Goal: Check status: Check status

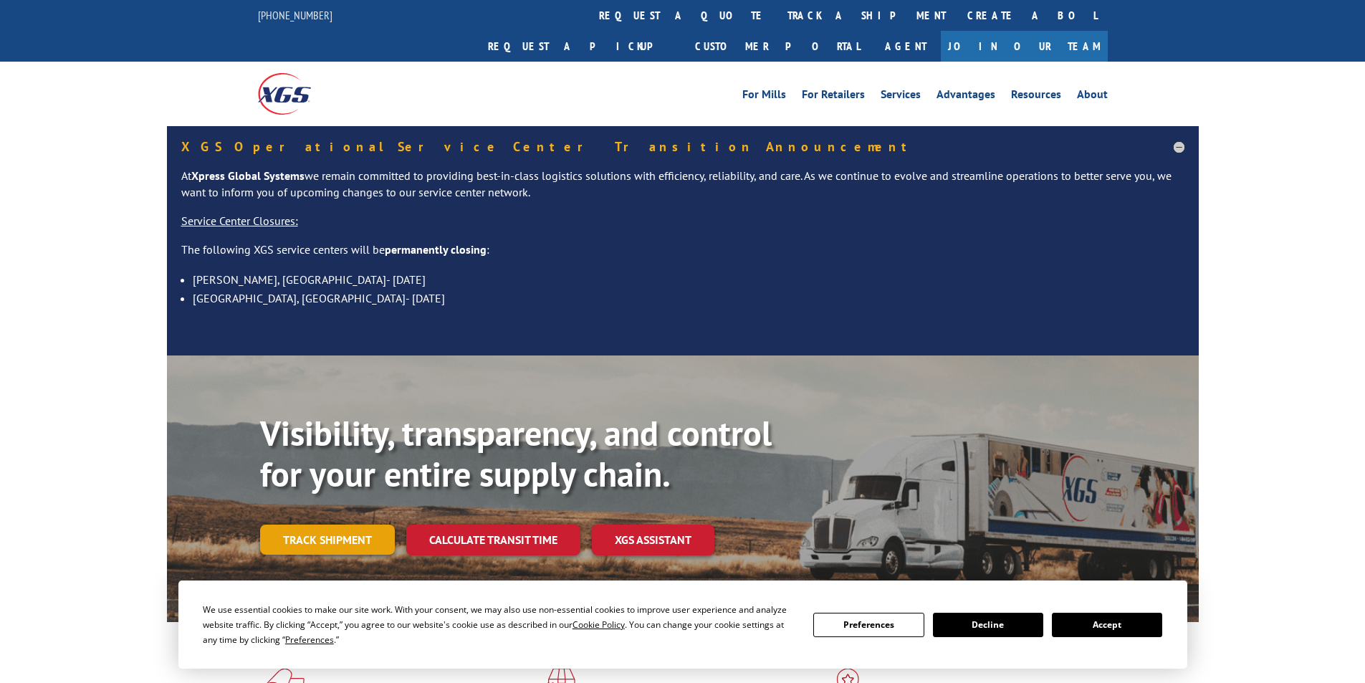
click at [358, 525] on link "Track shipment" at bounding box center [327, 540] width 135 height 30
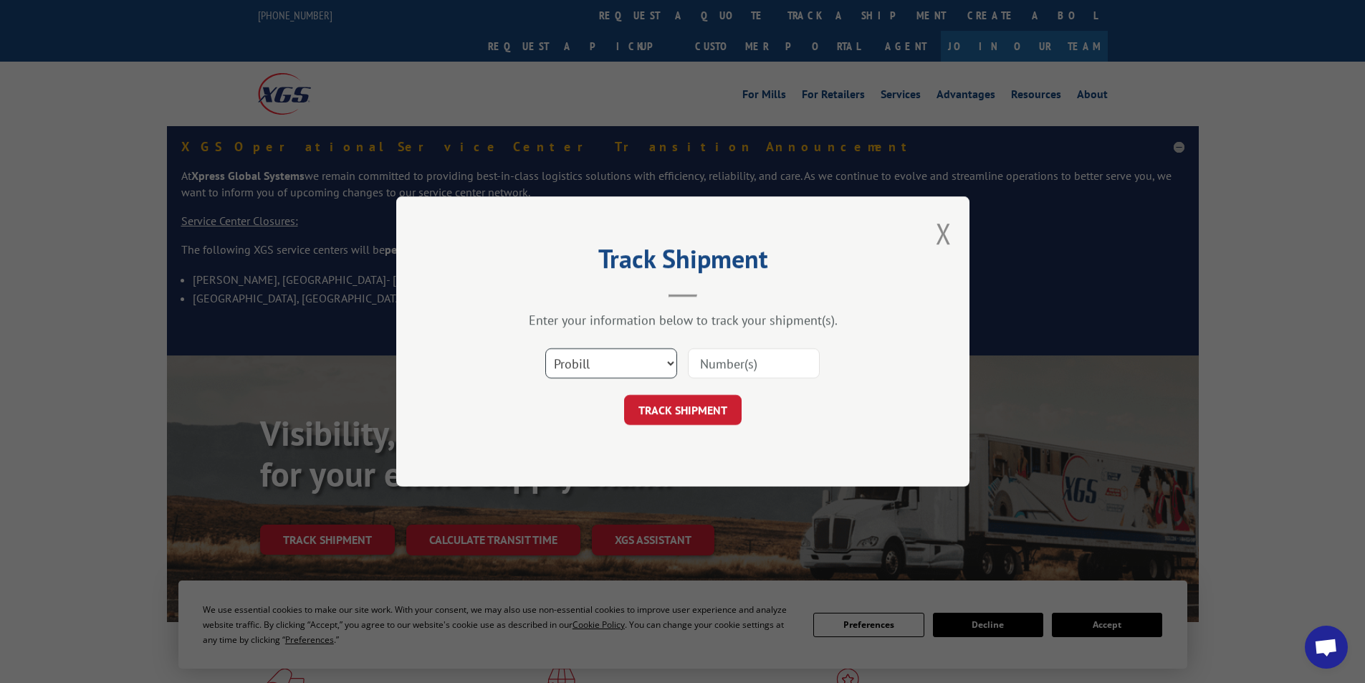
click at [626, 364] on select "Select category... Probill BOL PO" at bounding box center [611, 363] width 132 height 30
select select "po"
click at [545, 348] on select "Select category... Probill BOL PO" at bounding box center [611, 363] width 132 height 30
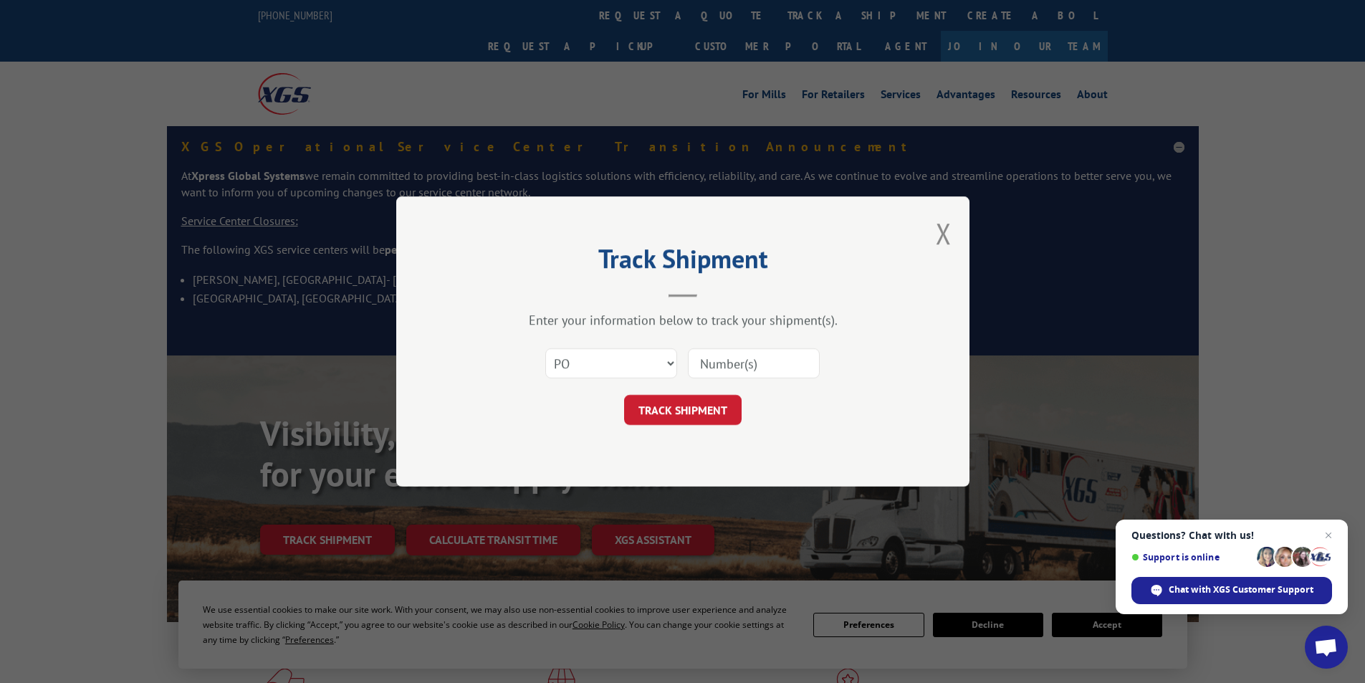
paste input "29504407"
type input "29504407"
click at [704, 409] on button "TRACK SHIPMENT" at bounding box center [683, 410] width 118 height 30
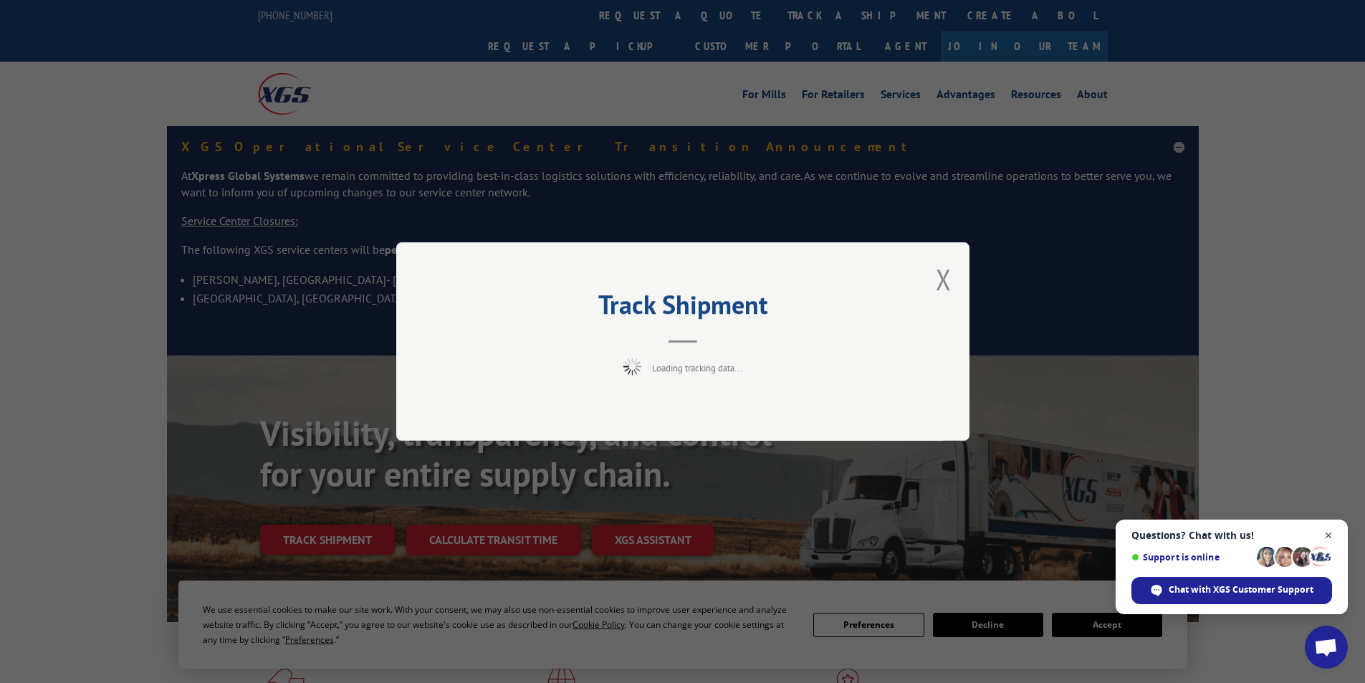
click at [1331, 535] on span "Open chat" at bounding box center [1329, 536] width 18 height 18
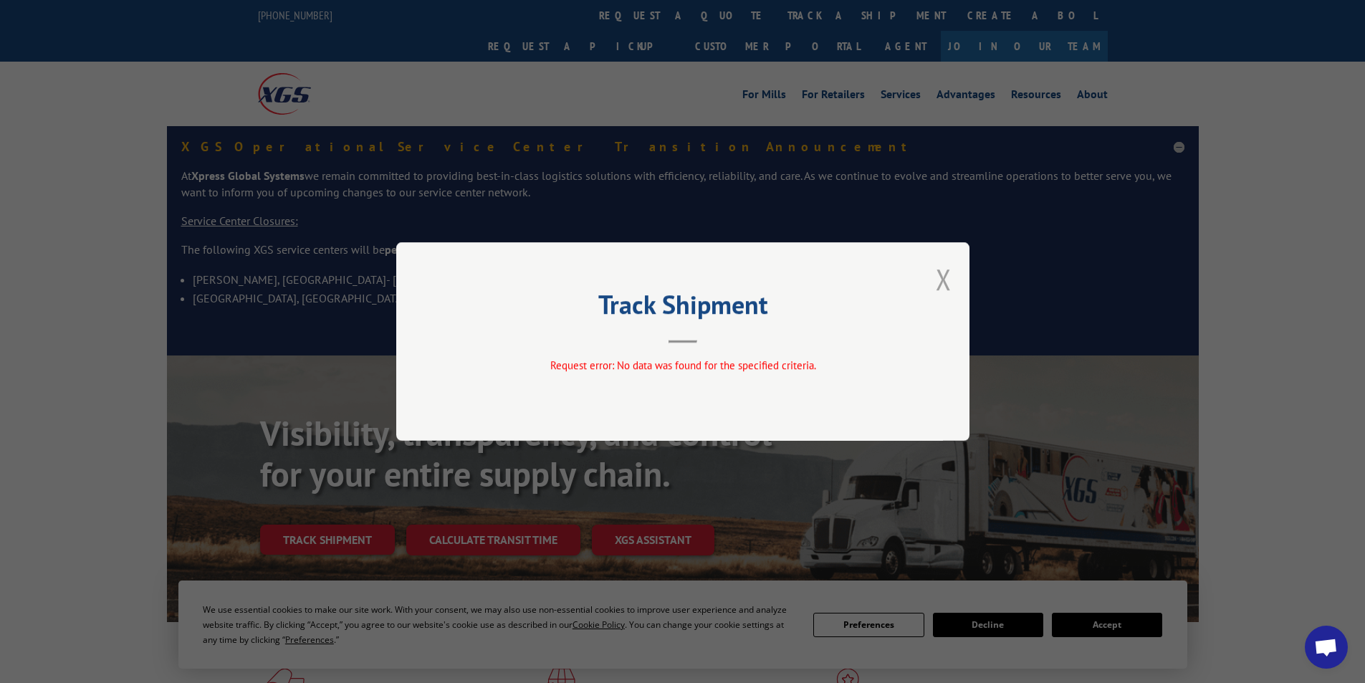
click at [942, 293] on button "Close modal" at bounding box center [944, 279] width 16 height 38
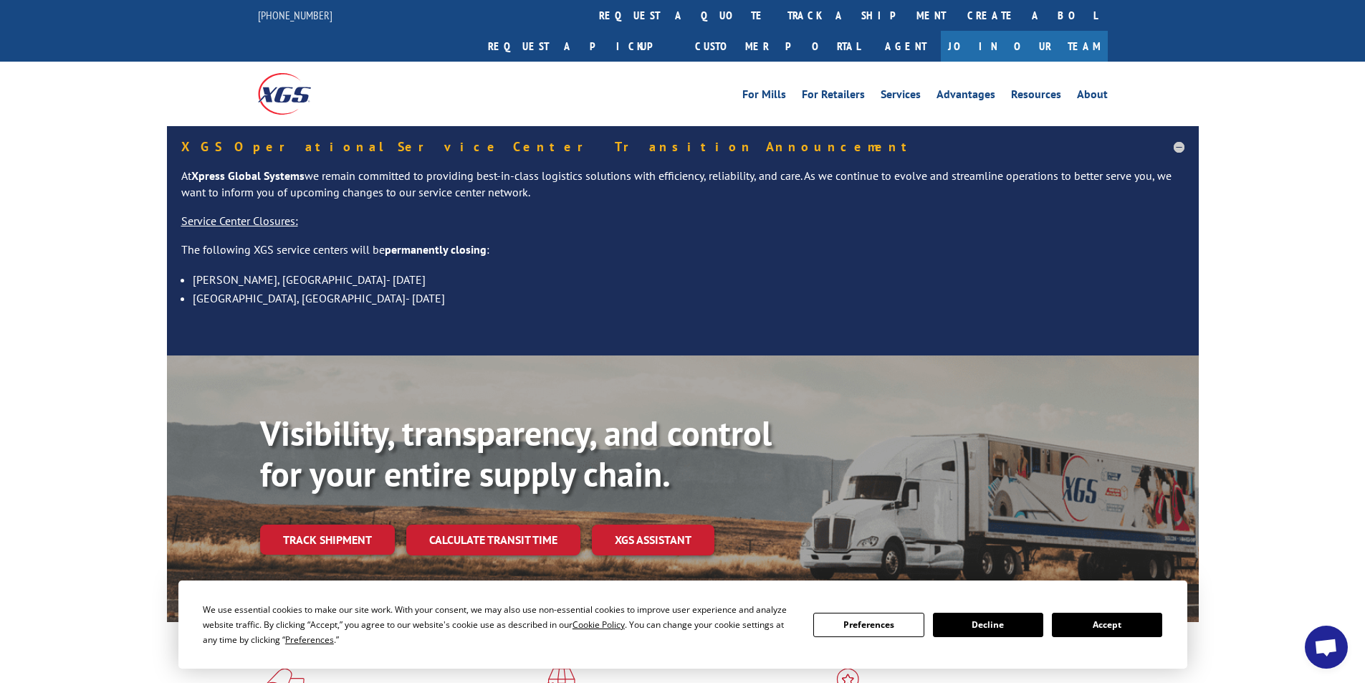
click at [1071, 621] on button "Accept" at bounding box center [1107, 625] width 110 height 24
